Goal: Communication & Community: Answer question/provide support

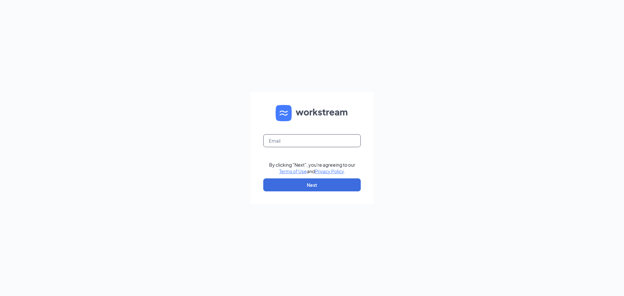
click at [290, 142] on input "text" at bounding box center [311, 140] width 97 height 13
type input "deale1987@gmail.com"
click at [310, 187] on button "Next" at bounding box center [311, 184] width 97 height 13
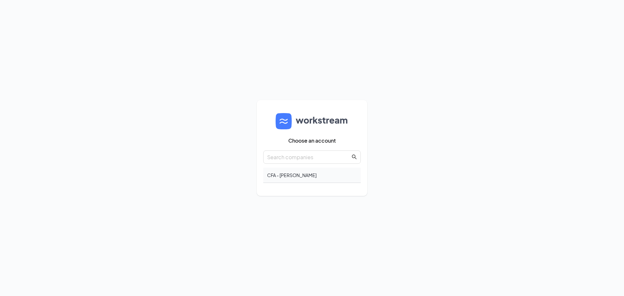
click at [293, 172] on div "CFA - [PERSON_NAME]" at bounding box center [311, 175] width 97 height 15
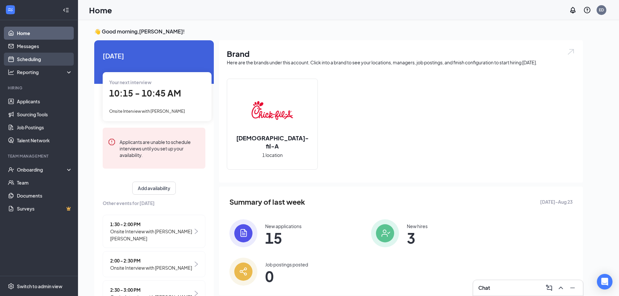
click at [47, 55] on link "Scheduling" at bounding box center [45, 59] width 56 height 13
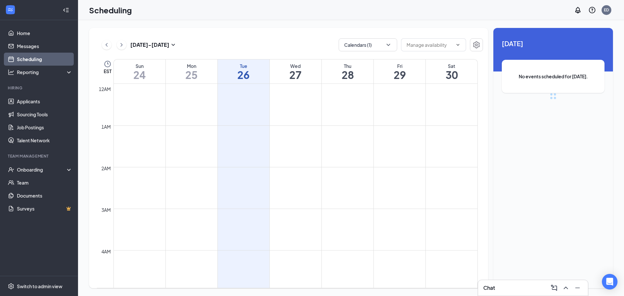
scroll to position [319, 0]
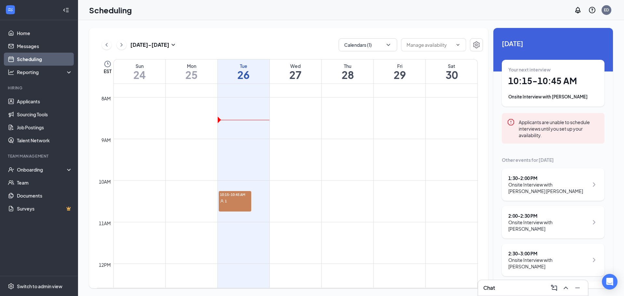
click at [242, 201] on div "1" at bounding box center [235, 200] width 32 height 6
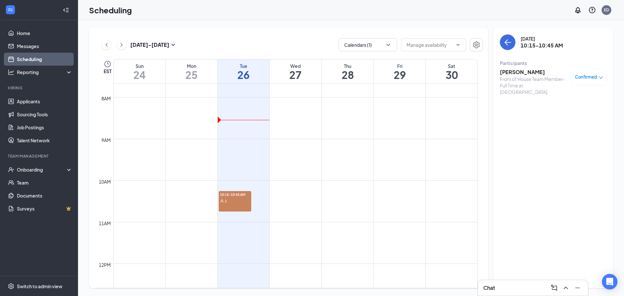
click at [527, 73] on h3 "[PERSON_NAME]" at bounding box center [534, 72] width 68 height 7
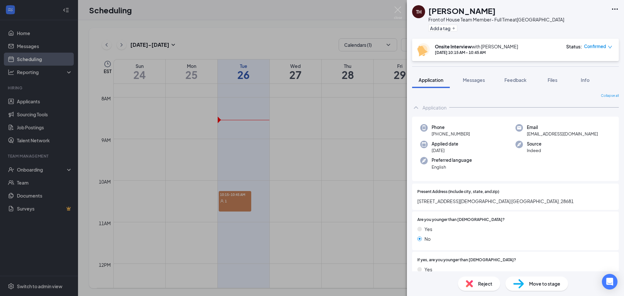
click at [38, 99] on div "TH [PERSON_NAME] Front of House Team Member- Full Time at [GEOGRAPHIC_DATA] Add…" at bounding box center [312, 148] width 624 height 296
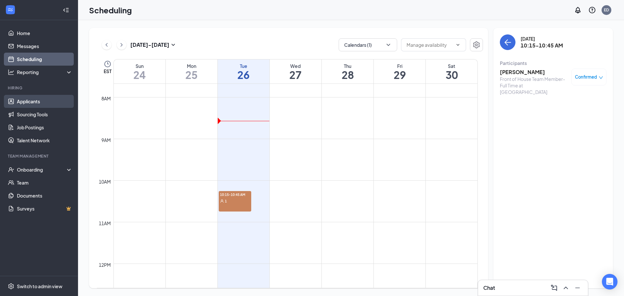
click at [39, 102] on link "Applicants" at bounding box center [45, 101] width 56 height 13
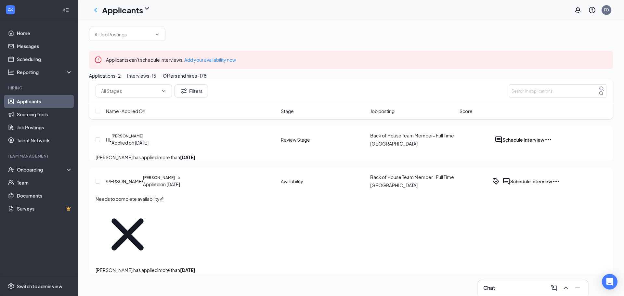
click at [156, 79] on div "Interviews · 15" at bounding box center [141, 75] width 29 height 7
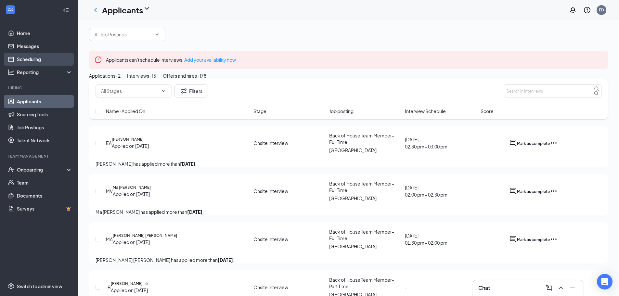
click at [36, 61] on link "Scheduling" at bounding box center [45, 59] width 56 height 13
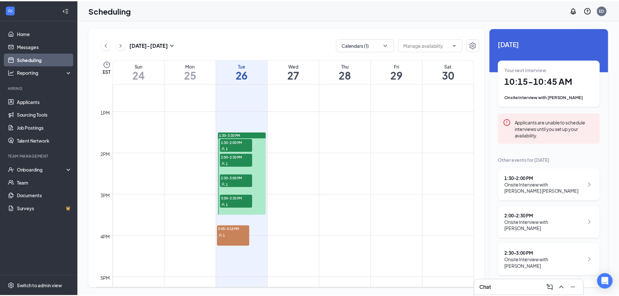
scroll to position [514, 0]
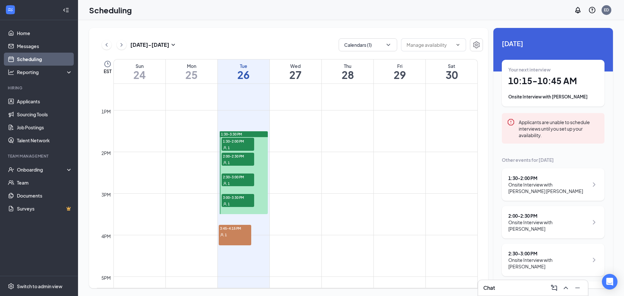
click at [235, 181] on div "1" at bounding box center [237, 183] width 32 height 6
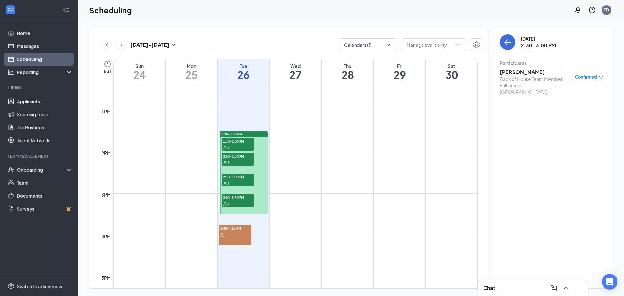
click at [243, 157] on span "2:00-2:30 PM" at bounding box center [237, 156] width 32 height 6
click at [244, 144] on span "1:30-2:00 PM" at bounding box center [237, 141] width 32 height 6
click at [247, 157] on span "2:00-2:30 PM" at bounding box center [237, 156] width 32 height 6
click at [248, 143] on span "1:30-2:00 PM" at bounding box center [237, 141] width 32 height 6
click at [248, 158] on span "2:00-2:30 PM" at bounding box center [237, 156] width 32 height 6
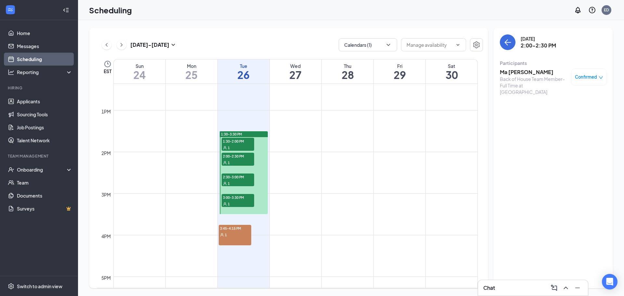
click at [247, 146] on div "1" at bounding box center [237, 147] width 32 height 6
click at [248, 158] on span "2:00-2:30 PM" at bounding box center [237, 156] width 32 height 6
click at [249, 147] on div "1" at bounding box center [237, 147] width 32 height 6
click at [251, 162] on div "1" at bounding box center [237, 162] width 32 height 6
click at [31, 104] on link "Applicants" at bounding box center [45, 101] width 56 height 13
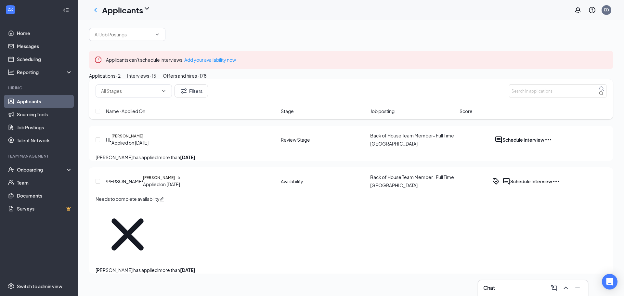
click at [156, 79] on div "Interviews · 15" at bounding box center [141, 75] width 29 height 7
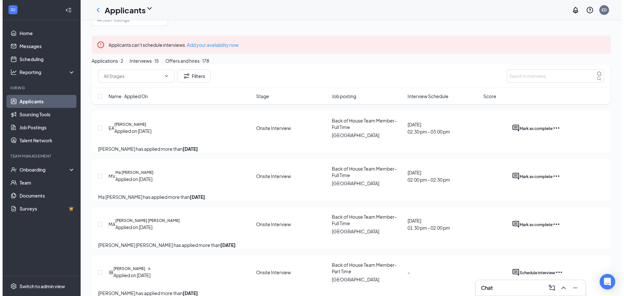
scroll to position [32, 0]
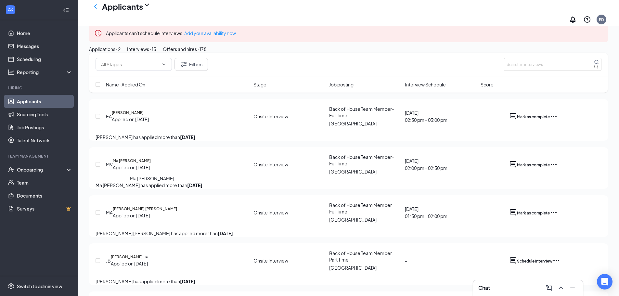
click at [151, 164] on h5 "Ma [PERSON_NAME]" at bounding box center [132, 161] width 38 height 6
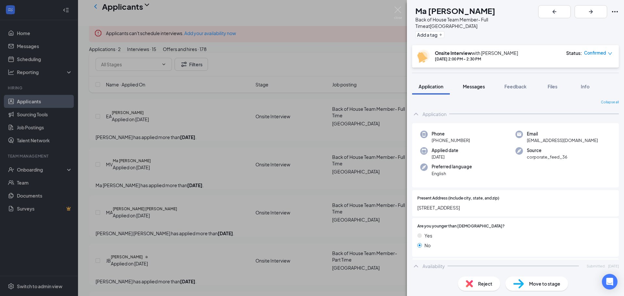
click at [475, 83] on span "Messages" at bounding box center [473, 86] width 22 height 6
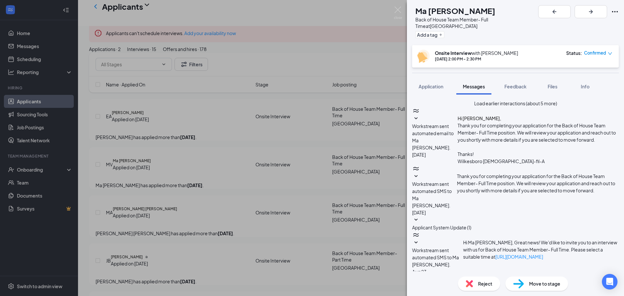
drag, startPoint x: 491, startPoint y: 233, endPoint x: 426, endPoint y: 214, distance: 67.1
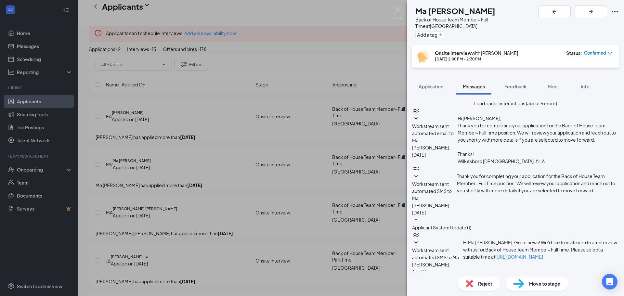
type textarea "Good Morning, I have had a conflict has come up and will have to reschedule you…"
click at [399, 10] on img at bounding box center [398, 12] width 8 height 13
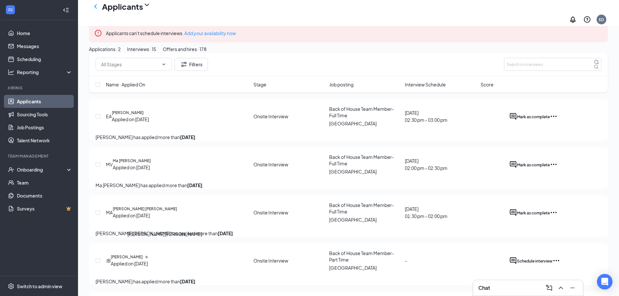
click at [160, 212] on h5 "[PERSON_NAME] [PERSON_NAME]" at bounding box center [145, 209] width 64 height 6
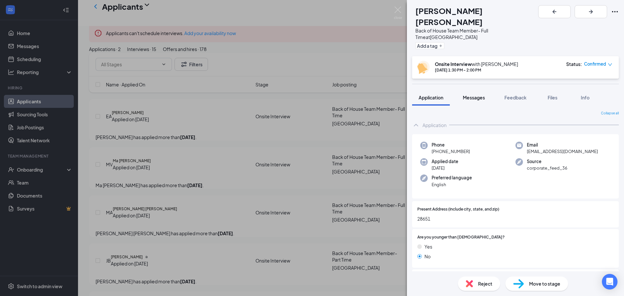
click at [483, 95] on span "Messages" at bounding box center [473, 98] width 22 height 6
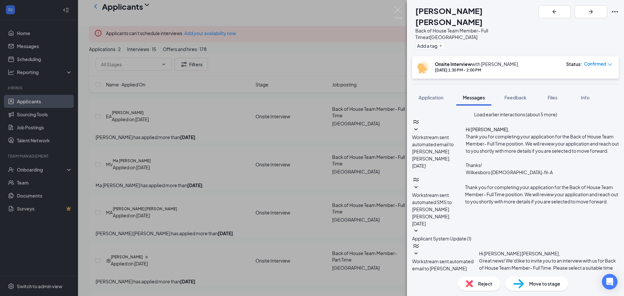
paste textarea "Good Morning, I have had a conflict has come up and will have to reschedule you…"
type textarea "Good Morning, I have had a conflict has come up and will have to reschedule you…"
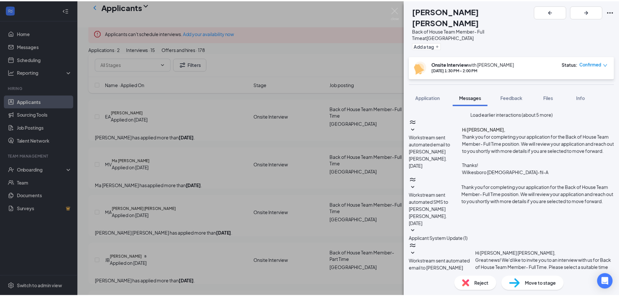
scroll to position [254, 0]
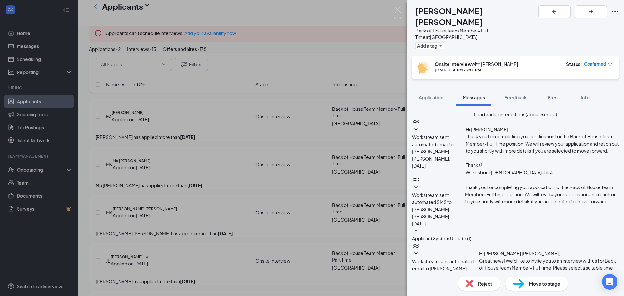
click at [610, 62] on icon "down" at bounding box center [609, 64] width 5 height 5
click at [589, 70] on span "Request Reschedule" at bounding box center [575, 73] width 44 height 7
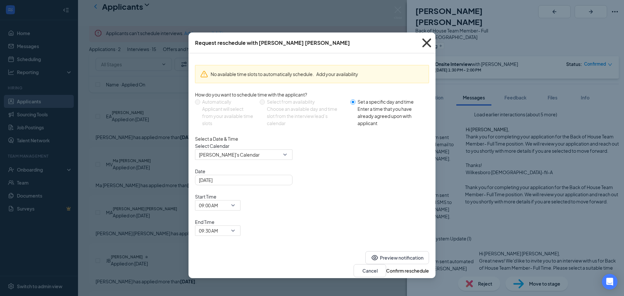
click at [428, 41] on icon "Cross" at bounding box center [427, 43] width 18 height 18
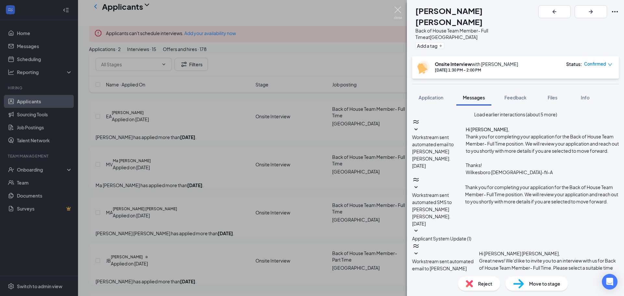
click at [399, 9] on img at bounding box center [398, 12] width 8 height 13
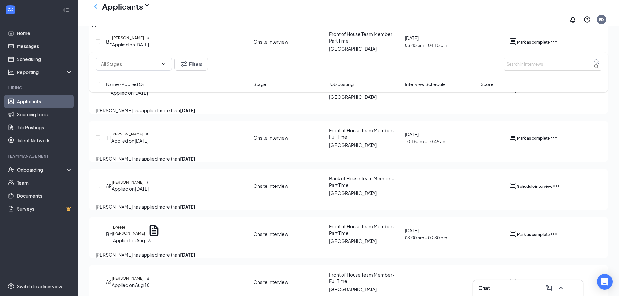
scroll to position [390, 0]
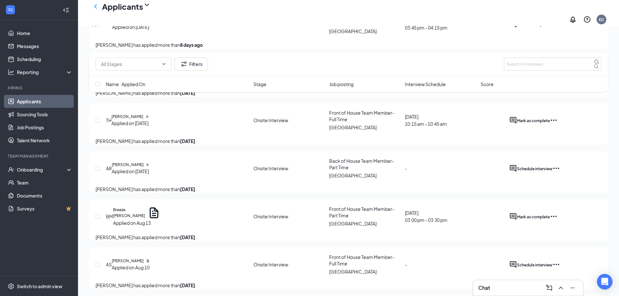
click at [557, 124] on icon "Ellipses" at bounding box center [554, 120] width 8 height 8
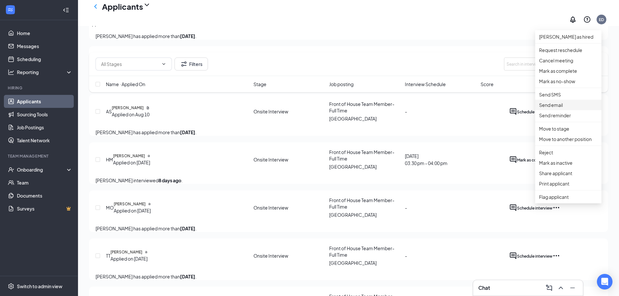
scroll to position [552, 0]
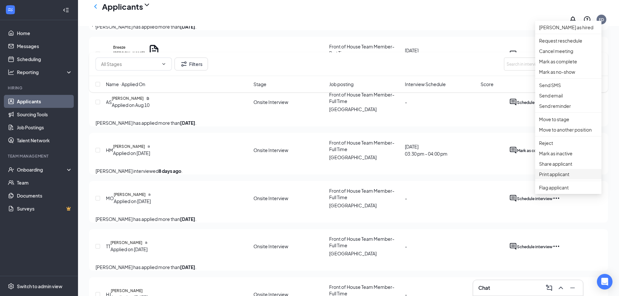
click at [560, 178] on p "Print applicant" at bounding box center [568, 174] width 58 height 7
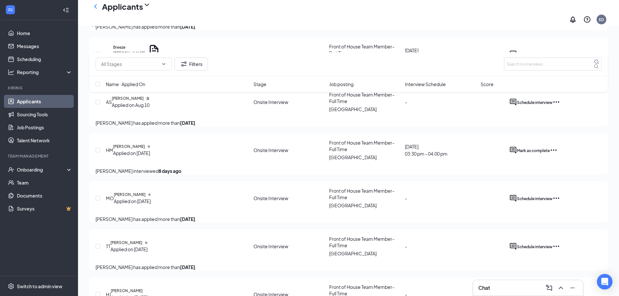
click at [9, 235] on ul "Home Messages Scheduling Reporting Hiring Applicants Sourcing Tools Job Posting…" at bounding box center [39, 148] width 78 height 256
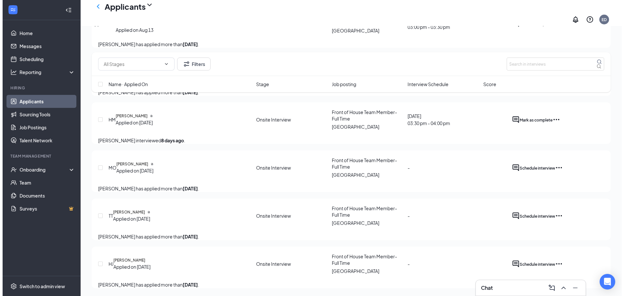
scroll to position [617, 0]
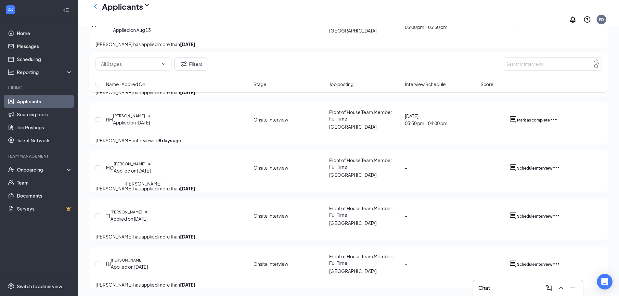
click at [133, 119] on h5 "[PERSON_NAME]" at bounding box center [129, 116] width 32 height 6
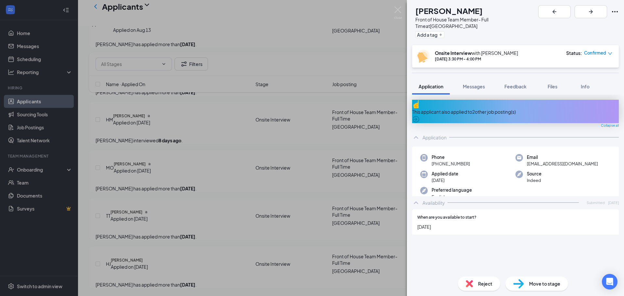
click at [486, 285] on span "Reject" at bounding box center [485, 283] width 14 height 7
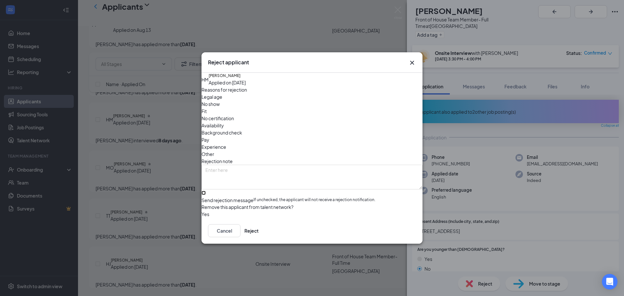
click at [206, 191] on input "Send rejection message If unchecked, the applicant will not receive a rejection…" at bounding box center [203, 193] width 4 height 4
checkbox input "true"
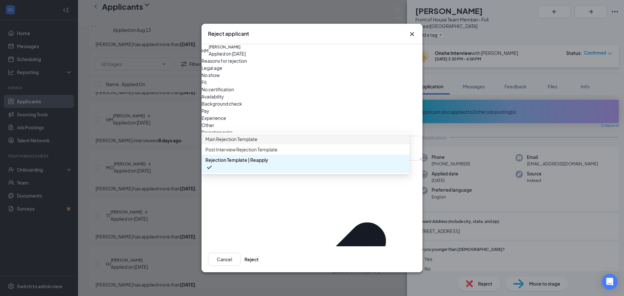
click at [244, 143] on span "Main Rejection Template" at bounding box center [231, 138] width 52 height 7
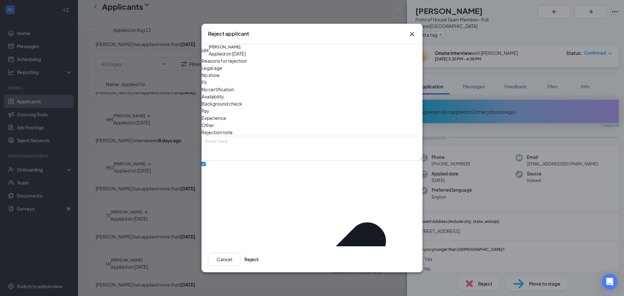
click at [411, 38] on icon "Cross" at bounding box center [412, 34] width 8 height 8
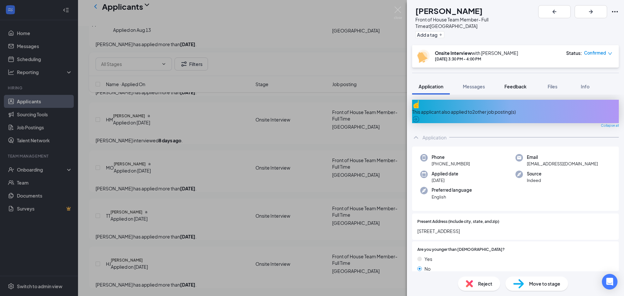
click at [519, 84] on button "Feedback" at bounding box center [515, 86] width 35 height 16
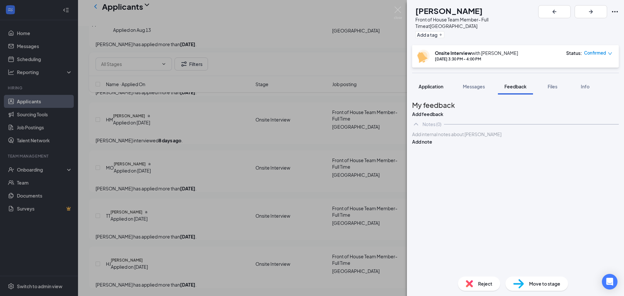
click at [434, 83] on span "Application" at bounding box center [430, 86] width 25 height 6
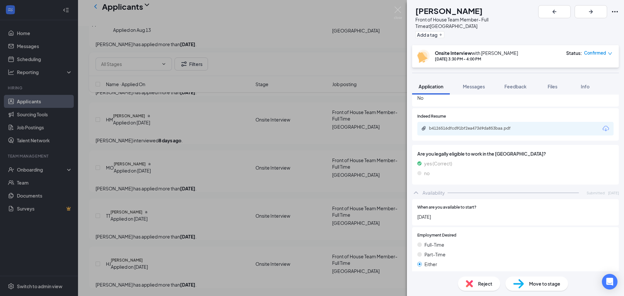
scroll to position [779, 0]
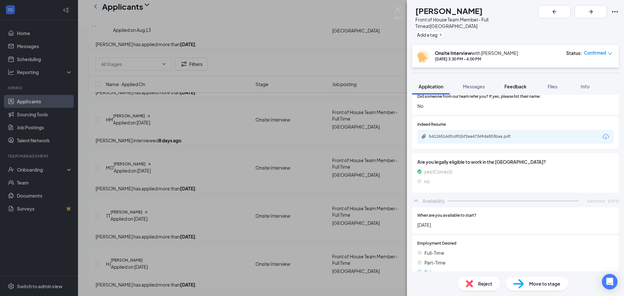
click at [519, 83] on span "Feedback" at bounding box center [515, 86] width 22 height 6
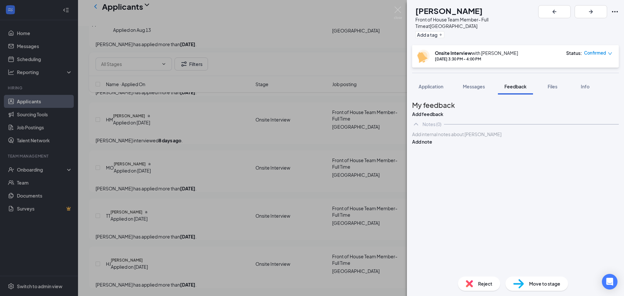
click at [435, 138] on div at bounding box center [515, 134] width 206 height 7
click at [431, 83] on span "Application" at bounding box center [430, 86] width 25 height 6
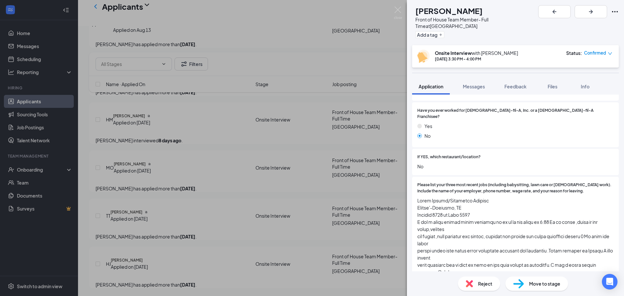
scroll to position [292, 0]
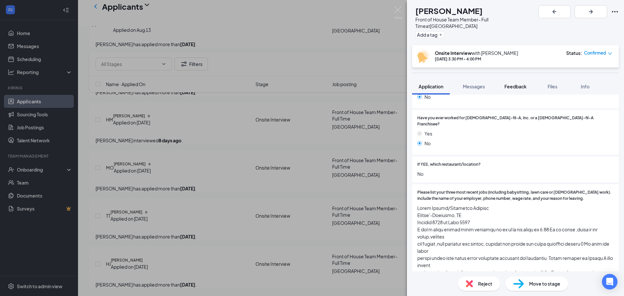
click at [512, 83] on span "Feedback" at bounding box center [515, 86] width 22 height 6
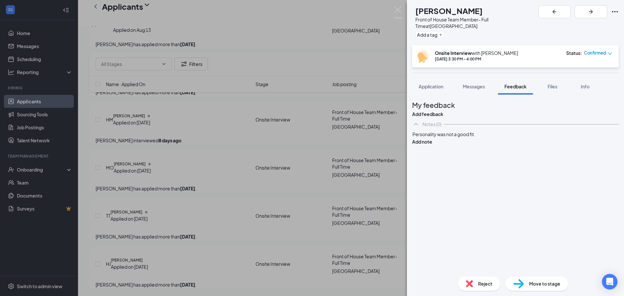
click at [490, 138] on div "Personality was not a good fit." at bounding box center [515, 134] width 206 height 7
drag, startPoint x: 525, startPoint y: 150, endPoint x: 487, endPoint y: 152, distance: 38.7
click at [487, 138] on div "Personality was not a good fit." at bounding box center [515, 134] width 206 height 7
drag, startPoint x: 505, startPoint y: 149, endPoint x: 402, endPoint y: 146, distance: 102.7
click at [402, 146] on div "HM Harmony [PERSON_NAME] Front of House Team Member- Full Time at [GEOGRAPHIC_D…" at bounding box center [312, 148] width 624 height 296
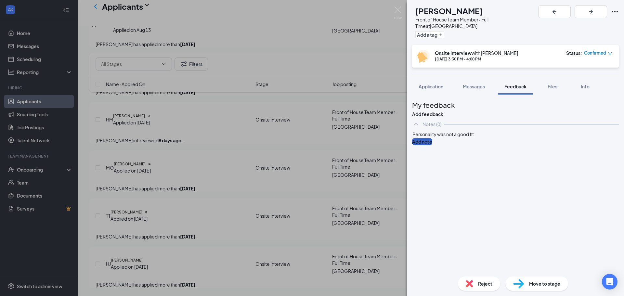
click at [432, 145] on button "Add note" at bounding box center [422, 141] width 20 height 7
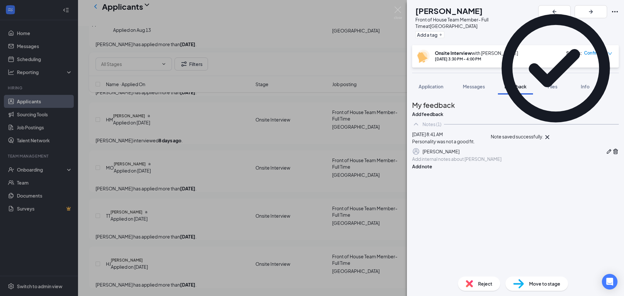
click at [478, 286] on span "Reject" at bounding box center [485, 283] width 14 height 7
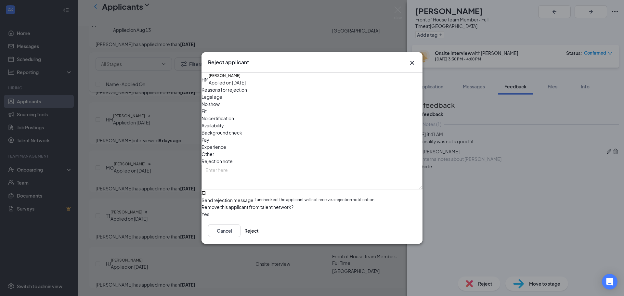
click at [206, 191] on input "Send rejection message If unchecked, the applicant will not receive a rejection…" at bounding box center [203, 193] width 4 height 4
checkbox input "true"
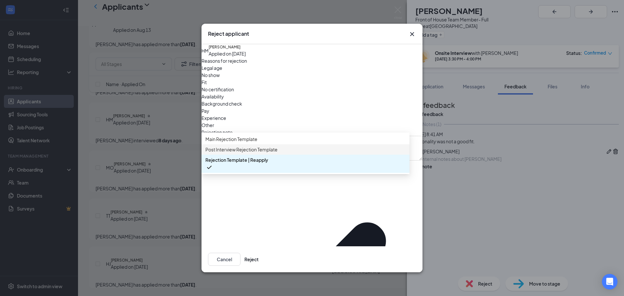
click at [249, 153] on span "Post Interview Rejection Template" at bounding box center [241, 149] width 72 height 7
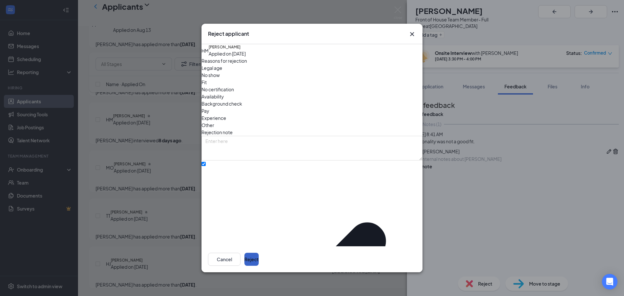
click at [259, 255] on button "Reject" at bounding box center [251, 259] width 14 height 13
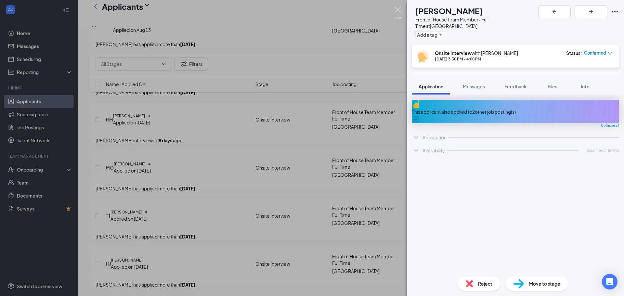
click at [397, 10] on img at bounding box center [398, 12] width 8 height 13
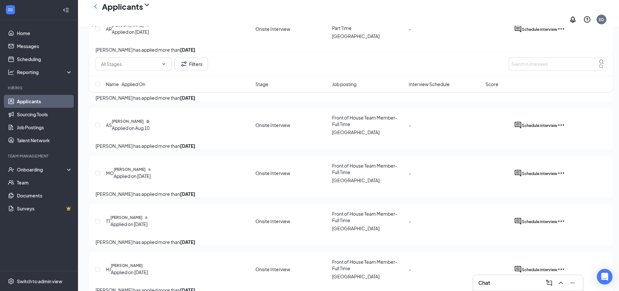
scroll to position [515, 0]
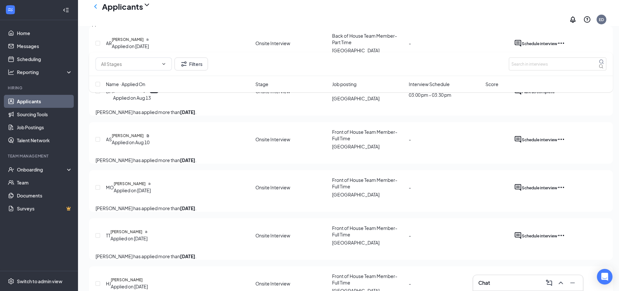
click at [561, 92] on icon "Ellipses" at bounding box center [558, 91] width 6 height 1
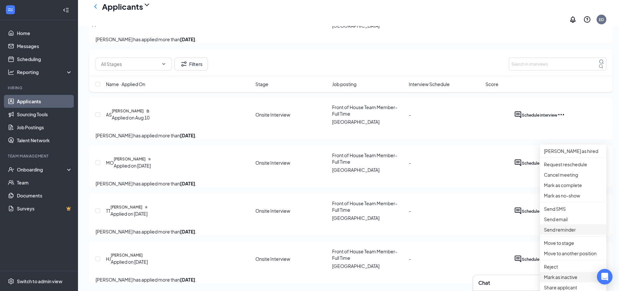
scroll to position [645, 0]
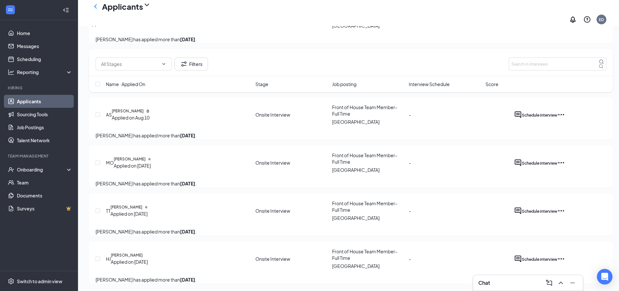
click at [5, 241] on ul "Home Messages Scheduling Reporting Hiring Applicants Sourcing Tools Job Posting…" at bounding box center [39, 145] width 78 height 251
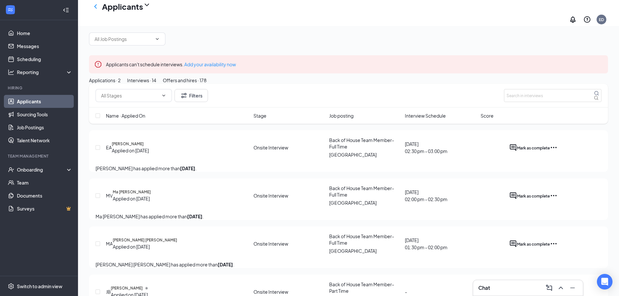
scroll to position [0, 0]
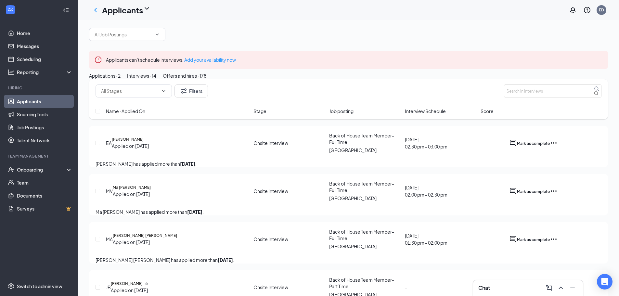
click at [557, 147] on icon "Ellipses" at bounding box center [554, 143] width 8 height 8
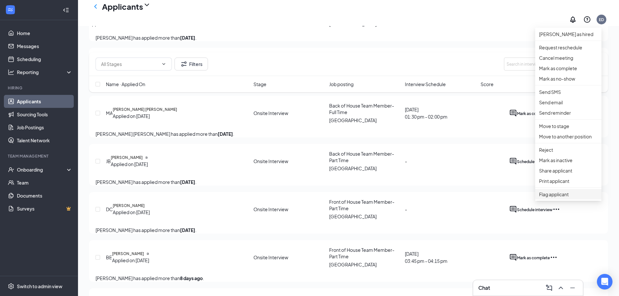
scroll to position [162, 0]
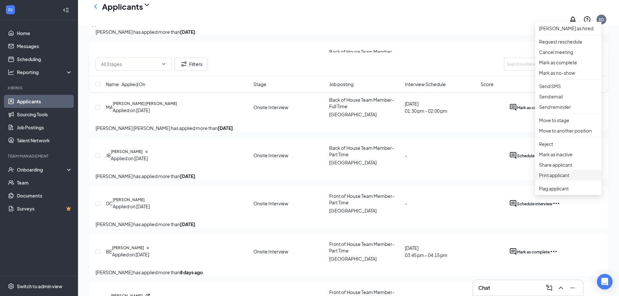
click at [562, 179] on p "Print applicant" at bounding box center [568, 174] width 58 height 7
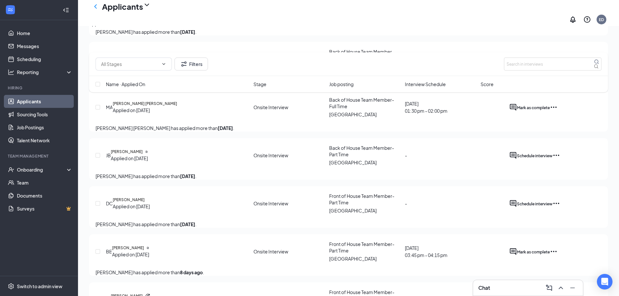
click at [8, 259] on ul "Home Messages Scheduling Reporting Hiring Applicants Sourcing Tools Job Posting…" at bounding box center [39, 148] width 78 height 256
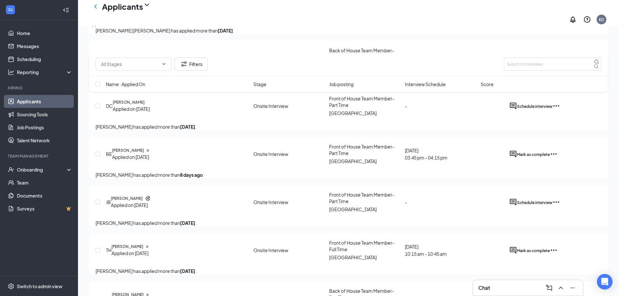
scroll to position [292, 0]
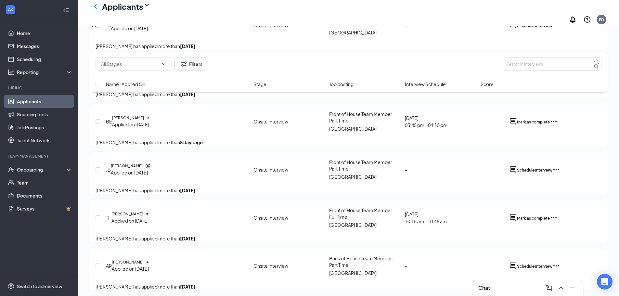
click at [556, 122] on icon "Ellipses" at bounding box center [553, 121] width 6 height 1
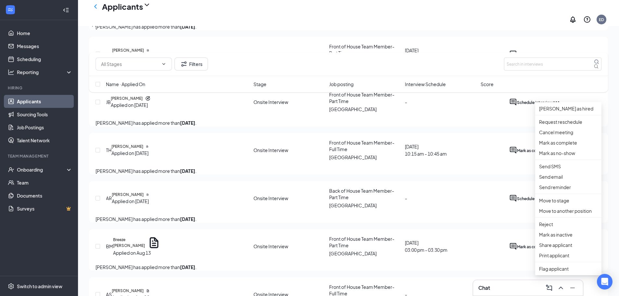
scroll to position [390, 0]
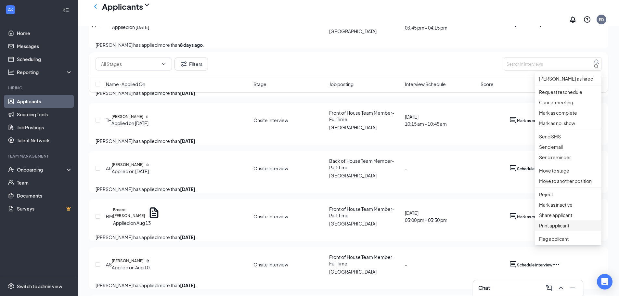
click at [556, 229] on p "Print applicant" at bounding box center [568, 225] width 58 height 7
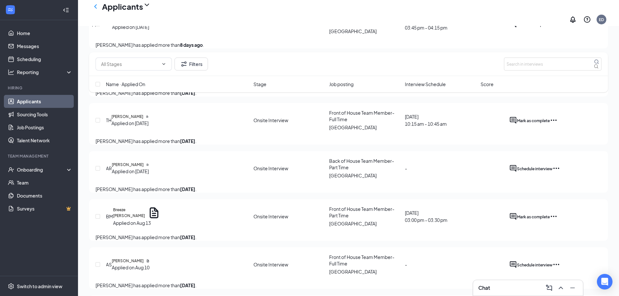
click at [3, 238] on ul "Home Messages Scheduling Reporting Hiring Applicants Sourcing Tools Job Posting…" at bounding box center [39, 148] width 78 height 256
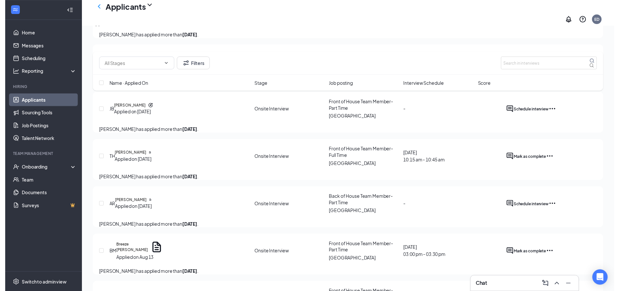
scroll to position [357, 0]
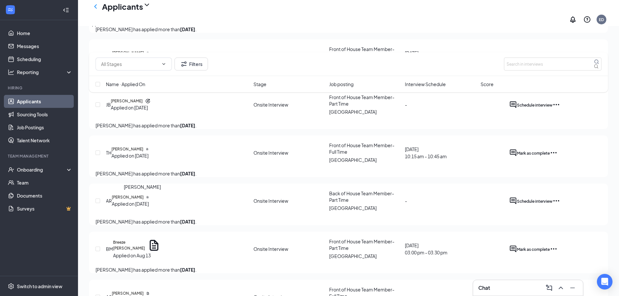
click at [143, 152] on h5 "[PERSON_NAME]" at bounding box center [127, 149] width 32 height 6
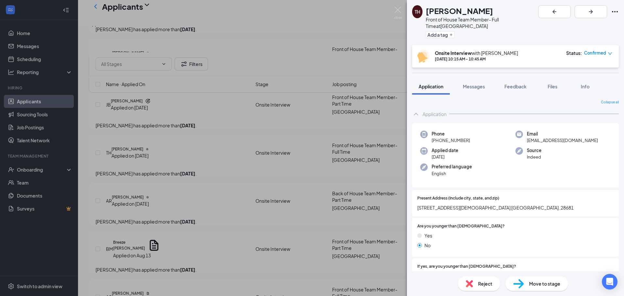
click at [82, 250] on div "TH [PERSON_NAME] Front of House Team Member- Full Time at [GEOGRAPHIC_DATA] Add…" at bounding box center [312, 148] width 624 height 296
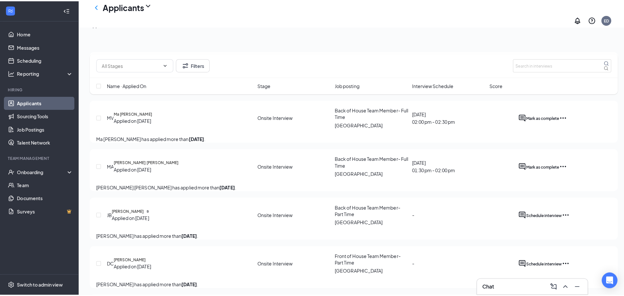
scroll to position [93, 0]
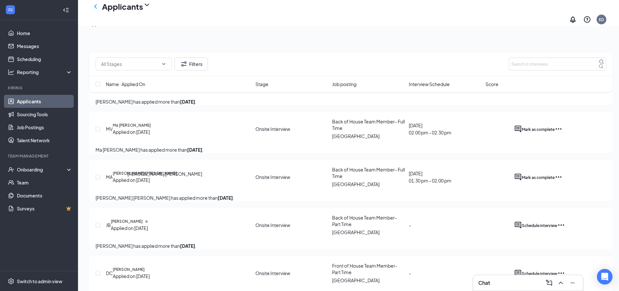
click at [147, 176] on h5 "[PERSON_NAME] [PERSON_NAME]" at bounding box center [145, 174] width 64 height 6
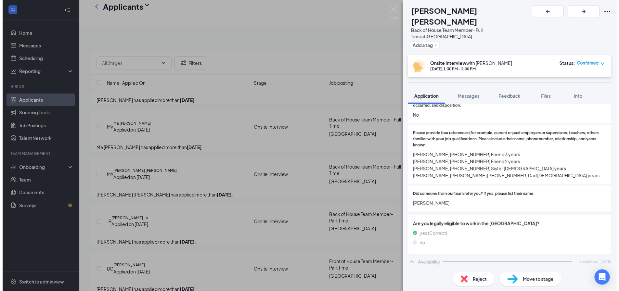
scroll to position [459, 0]
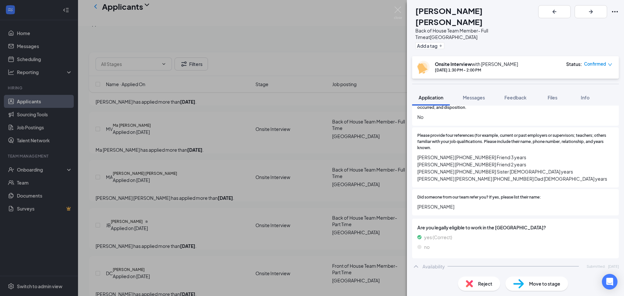
click at [85, 201] on div "MA [PERSON_NAME] [PERSON_NAME] Back of House Team Member- Full Time at [GEOGRAP…" at bounding box center [312, 148] width 624 height 296
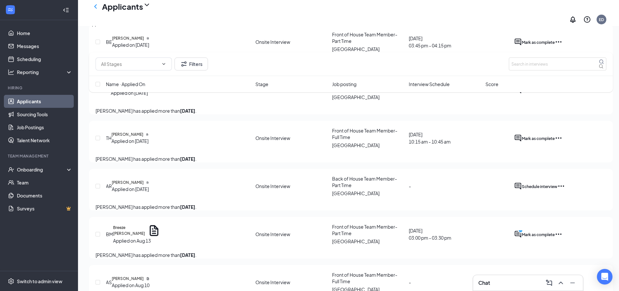
scroll to position [385, 0]
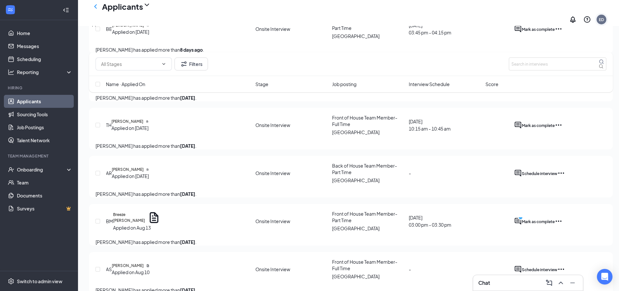
click at [604, 17] on div "ED" at bounding box center [601, 20] width 5 height 6
click at [563, 76] on div "Log out" at bounding box center [559, 72] width 42 height 6
